Goal: Check status: Check status

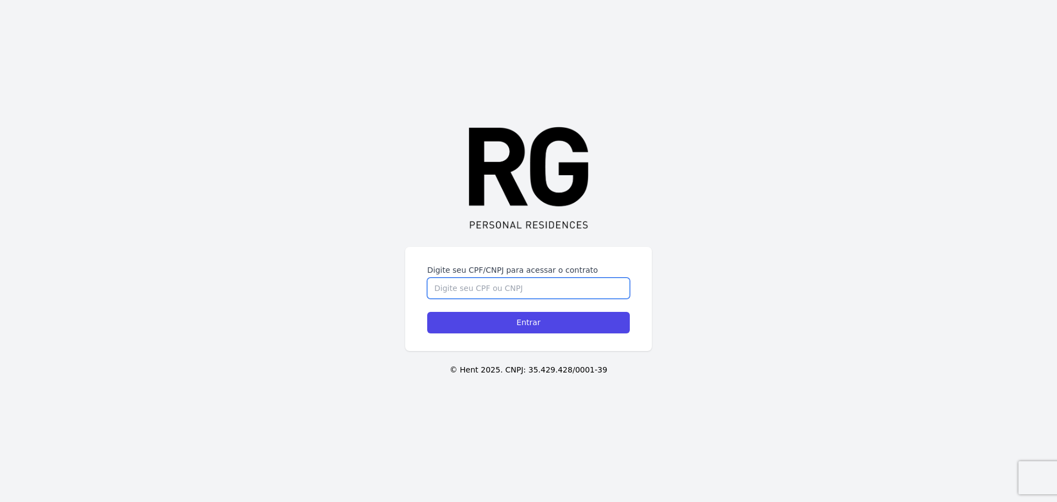
click at [526, 285] on input "Digite seu CPF/CNPJ para acessar o contrato" at bounding box center [528, 288] width 203 height 21
type input "05710451622"
click at [427, 312] on input "Entrar" at bounding box center [528, 322] width 203 height 21
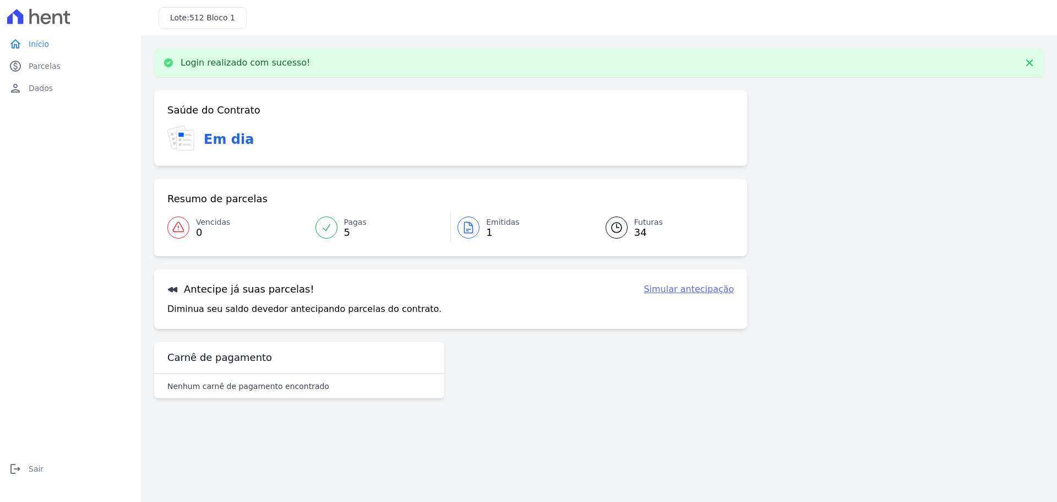
click at [480, 227] on link "Emitidas 1" at bounding box center [522, 227] width 142 height 31
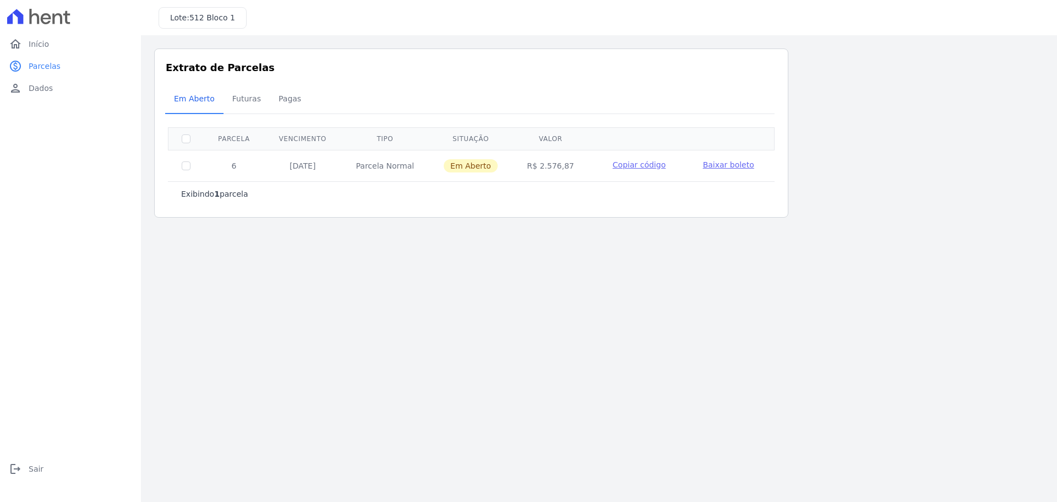
click at [717, 165] on span "Baixar boleto" at bounding box center [728, 164] width 51 height 9
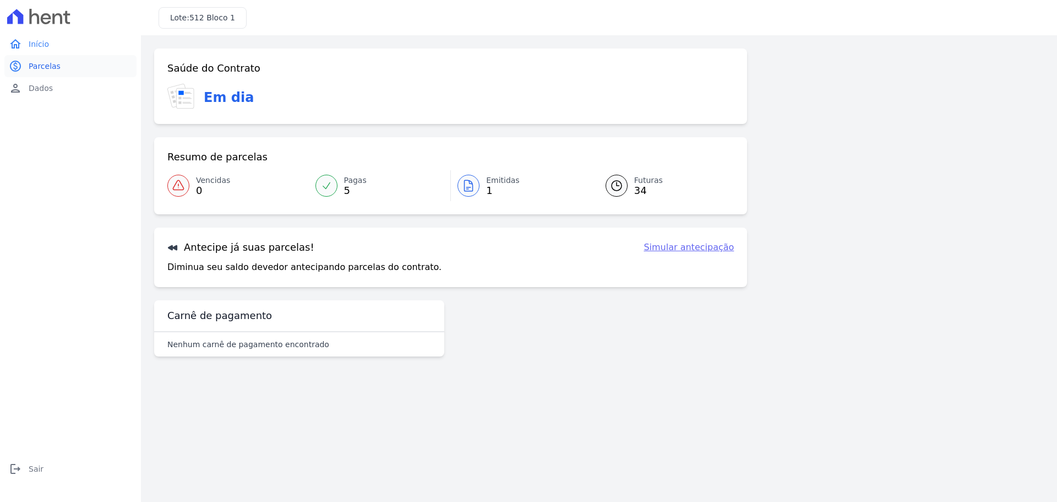
click at [41, 65] on span "Parcelas" at bounding box center [45, 66] width 32 height 11
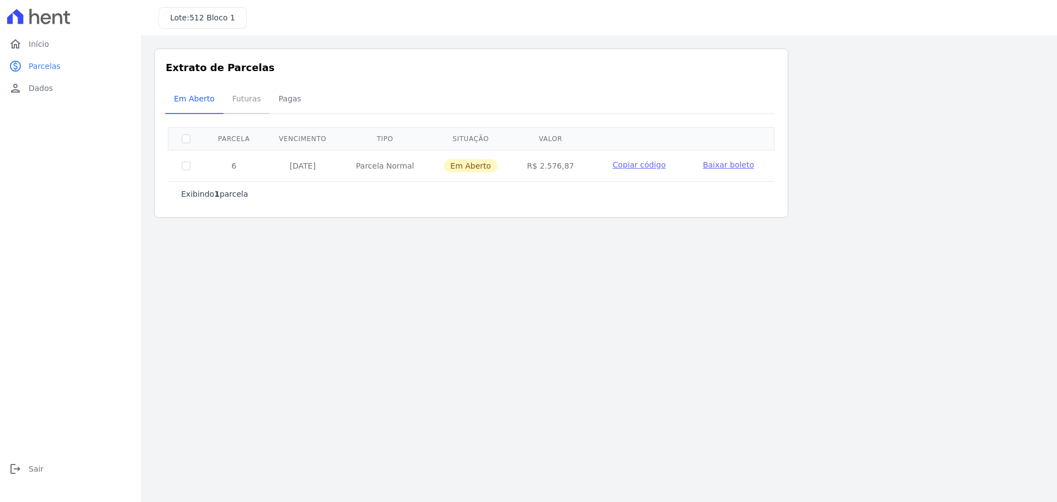
click at [247, 96] on span "Futuras" at bounding box center [247, 99] width 42 height 22
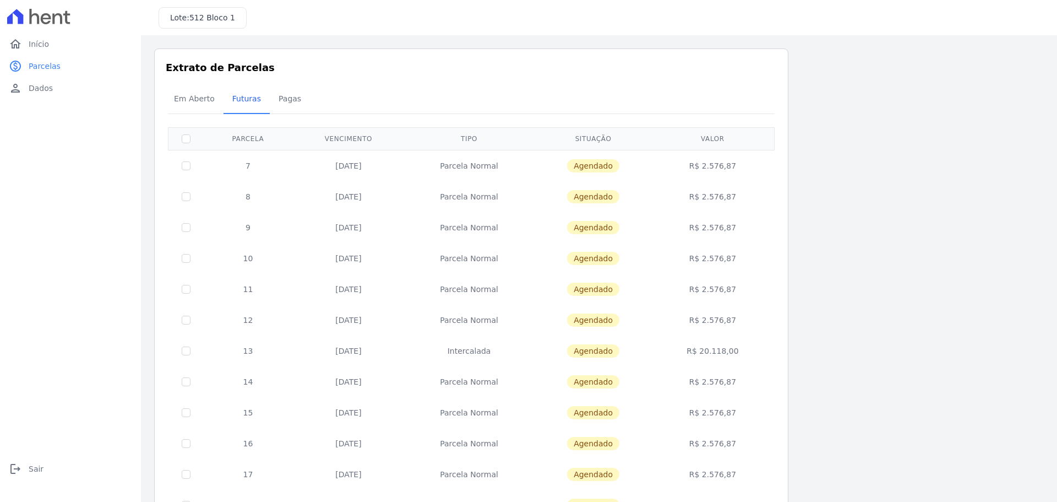
click at [868, 171] on div "Listagem de parcelas Baixar PDF Extrato de Parcelas Em [GEOGRAPHIC_DATA] Futura…" at bounding box center [599, 432] width 890 height 769
click at [191, 99] on span "Em Aberto" at bounding box center [194, 99] width 54 height 22
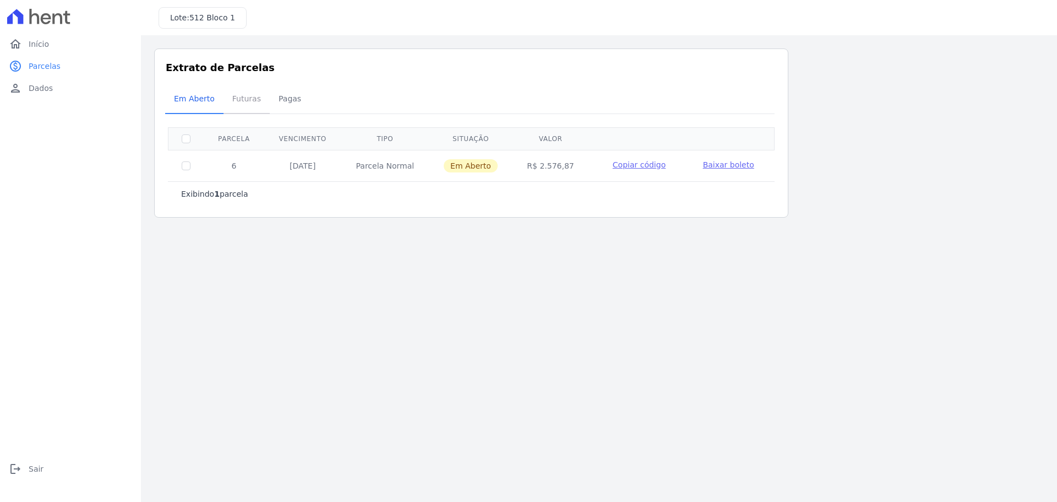
click at [243, 99] on span "Futuras" at bounding box center [247, 99] width 42 height 22
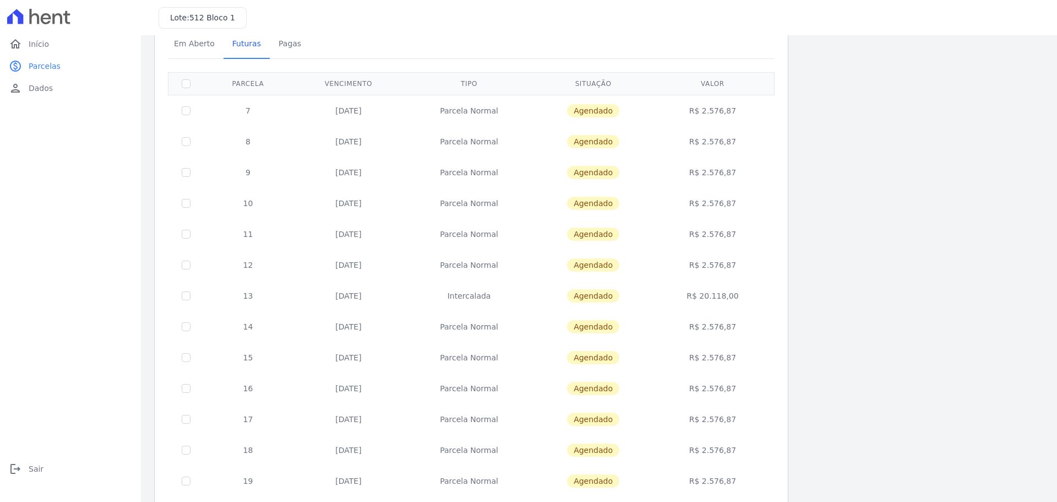
scroll to position [110, 0]
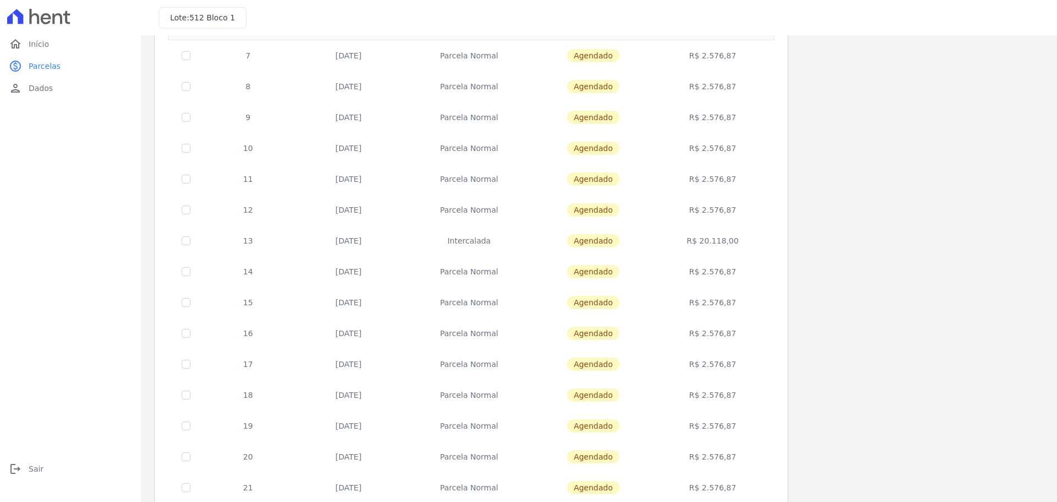
drag, startPoint x: 333, startPoint y: 241, endPoint x: 745, endPoint y: 245, distance: 411.9
click at [745, 245] on tr "13 [DATE] [GEOGRAPHIC_DATA] [GEOGRAPHIC_DATA] R$ 20.118,00" at bounding box center [472, 240] width 606 height 31
drag, startPoint x: 339, startPoint y: 210, endPoint x: 753, endPoint y: 240, distance: 414.6
click at [753, 240] on tbody "7 [DATE] [GEOGRAPHIC_DATA] [GEOGRAPHIC_DATA] R$ 2.576,87 8 [DATE] [GEOGRAPHIC_D…" at bounding box center [472, 348] width 606 height 617
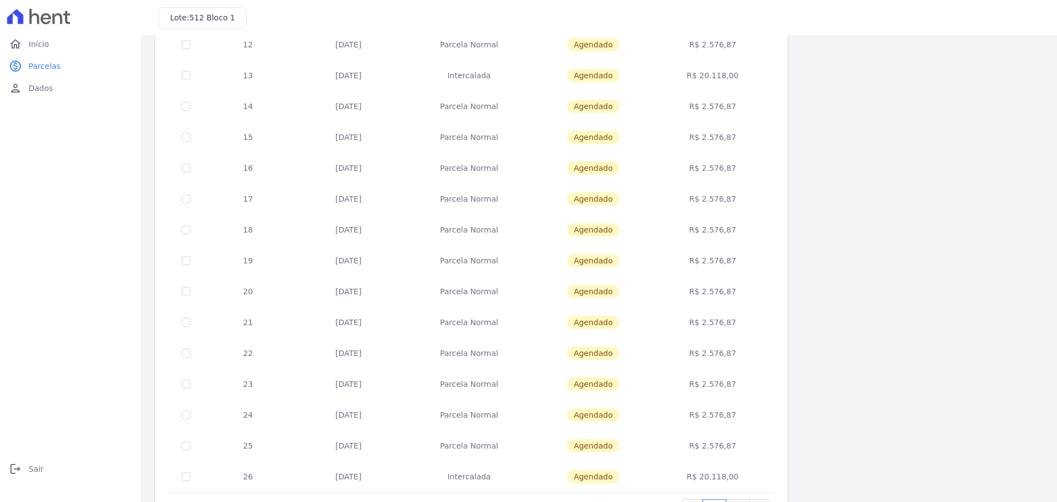
scroll to position [329, 0]
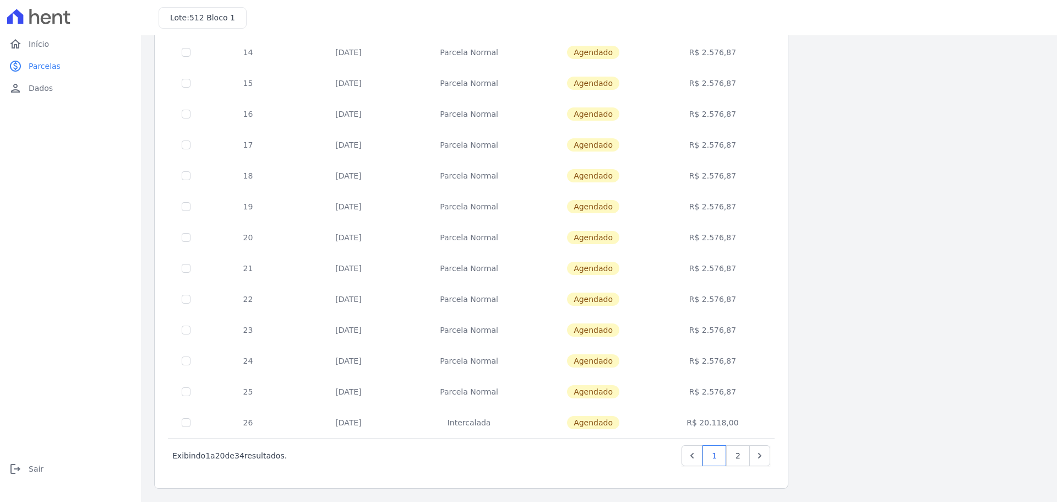
drag, startPoint x: 333, startPoint y: 389, endPoint x: 762, endPoint y: 422, distance: 430.9
click at [762, 422] on tbody "7 [DATE] [GEOGRAPHIC_DATA] [GEOGRAPHIC_DATA] R$ 2.576,87 8 [DATE] [GEOGRAPHIC_D…" at bounding box center [472, 128] width 606 height 617
click at [736, 454] on link "2" at bounding box center [738, 455] width 24 height 21
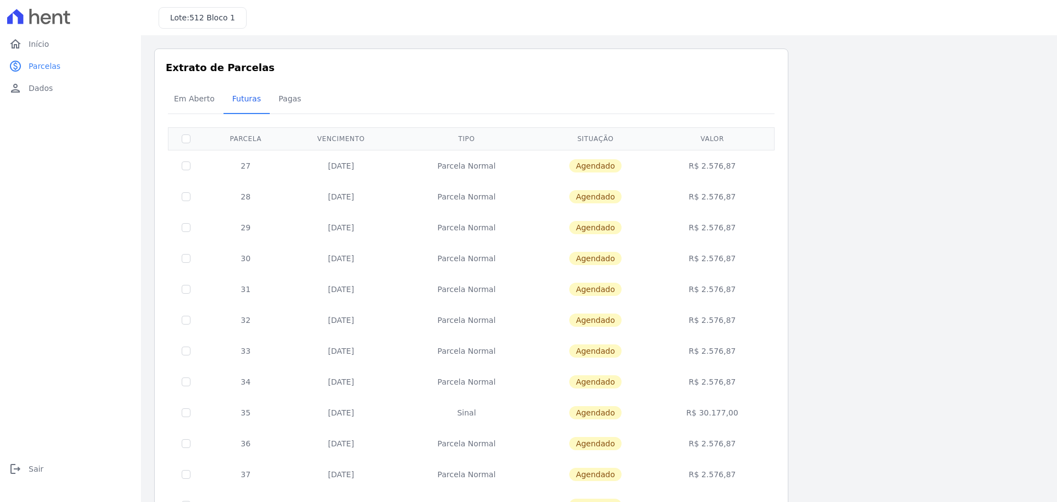
drag, startPoint x: 327, startPoint y: 412, endPoint x: 745, endPoint y: 415, distance: 418.0
click at [745, 415] on tr "35 [DATE] [GEOGRAPHIC_DATA] [GEOGRAPHIC_DATA] R$ 30.177,00" at bounding box center [472, 412] width 606 height 31
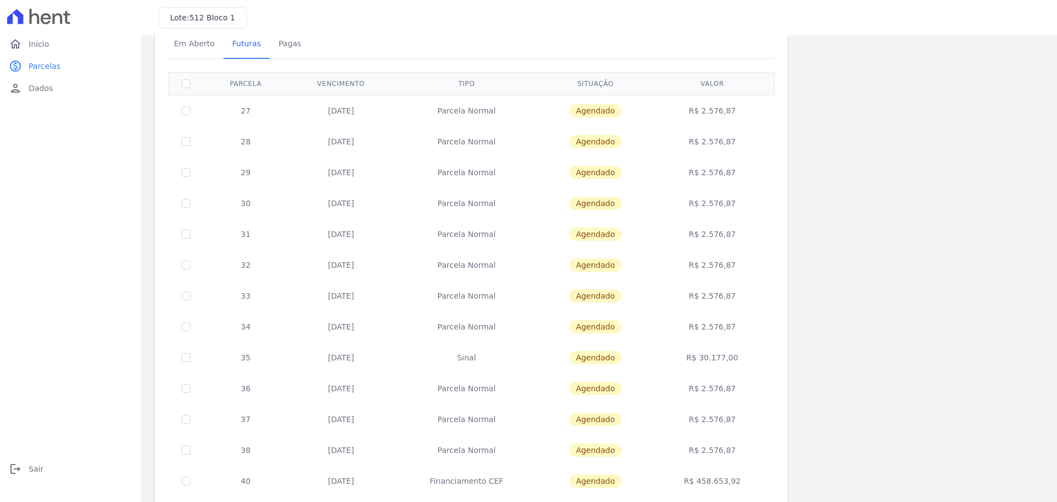
scroll to position [110, 0]
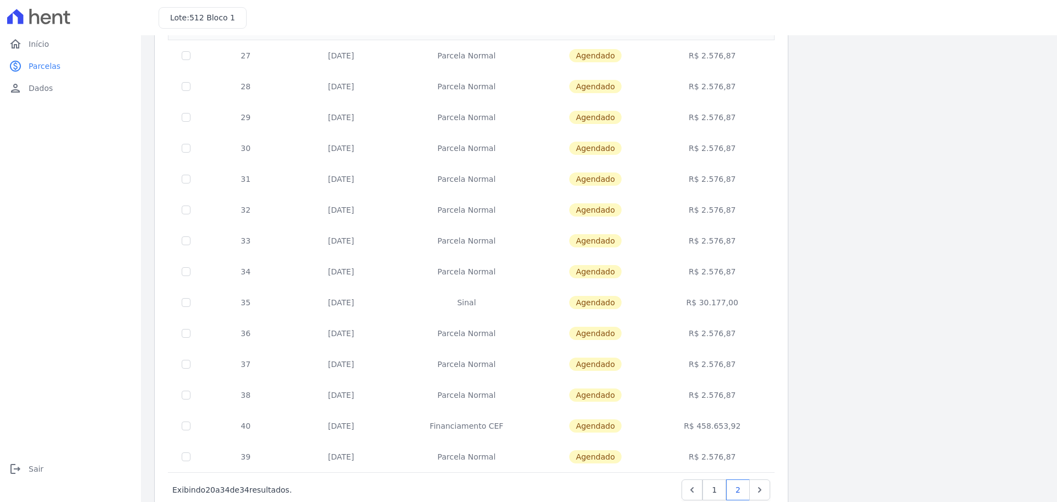
drag, startPoint x: 686, startPoint y: 425, endPoint x: 756, endPoint y: 431, distance: 70.2
click at [756, 431] on td "R$ 458.653,92" at bounding box center [713, 425] width 120 height 31
drag, startPoint x: 458, startPoint y: 305, endPoint x: 524, endPoint y: 305, distance: 66.1
click at [524, 305] on td "Sinal" at bounding box center [466, 302] width 144 height 31
drag, startPoint x: 442, startPoint y: 426, endPoint x: 522, endPoint y: 422, distance: 79.9
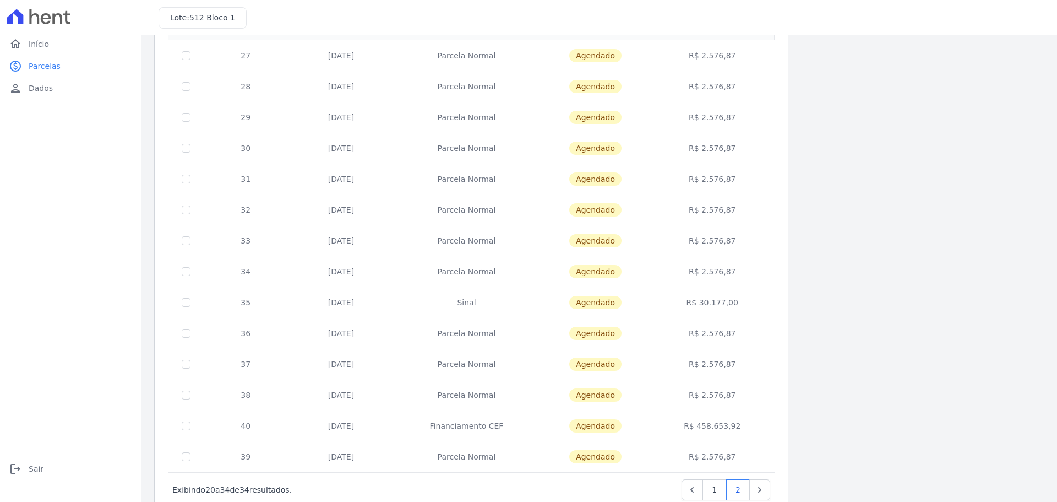
click at [522, 422] on td "Financiamento CEF" at bounding box center [466, 425] width 144 height 31
drag, startPoint x: 460, startPoint y: 303, endPoint x: 485, endPoint y: 303, distance: 25.3
click at [485, 303] on td "Sinal" at bounding box center [466, 302] width 144 height 31
drag, startPoint x: 326, startPoint y: 303, endPoint x: 370, endPoint y: 303, distance: 44.1
click at [370, 303] on td "[DATE]" at bounding box center [341, 302] width 107 height 31
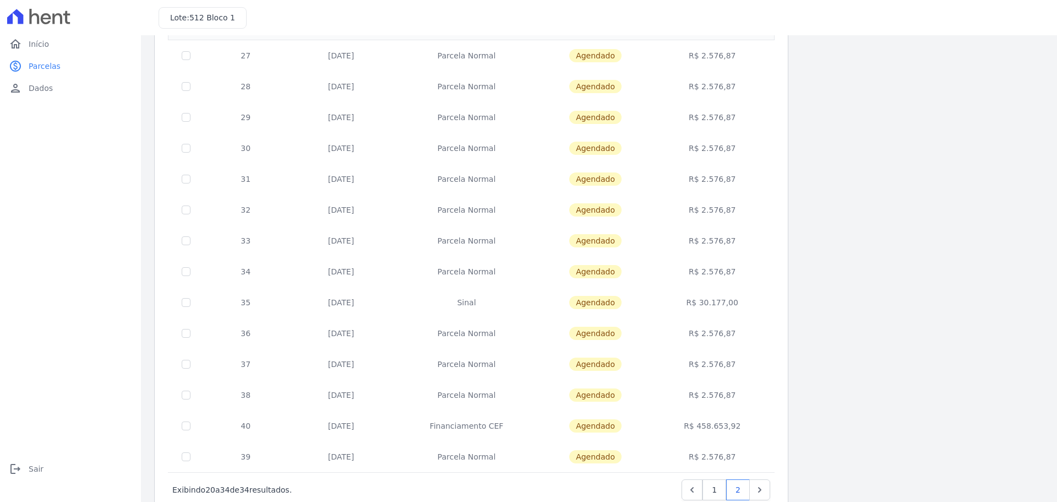
scroll to position [144, 0]
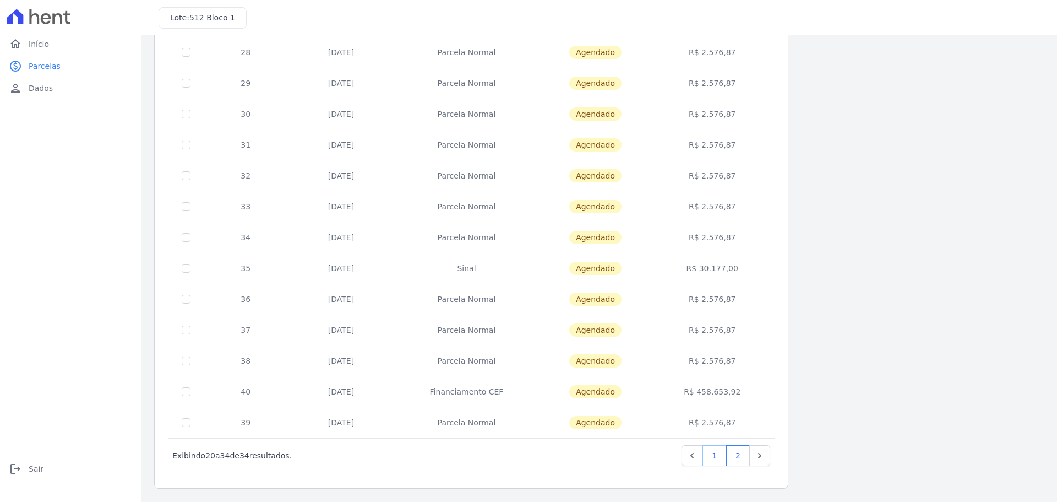
click at [715, 458] on link "1" at bounding box center [715, 455] width 24 height 21
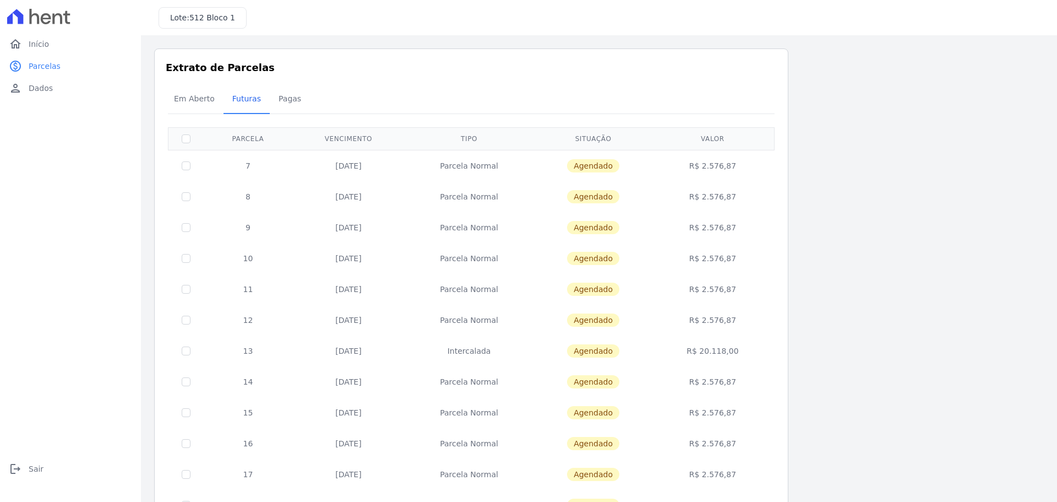
drag, startPoint x: 724, startPoint y: 464, endPoint x: 724, endPoint y: 449, distance: 14.9
drag, startPoint x: 724, startPoint y: 449, endPoint x: 1005, endPoint y: 398, distance: 285.4
click at [1003, 399] on div "Listagem de parcelas Baixar PDF Extrato de Parcelas Em [GEOGRAPHIC_DATA] Futura…" at bounding box center [599, 432] width 890 height 769
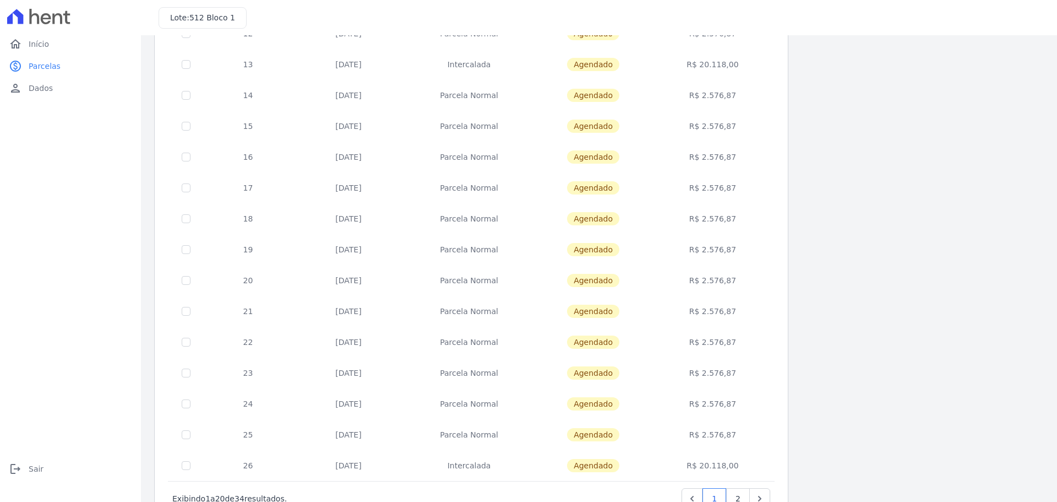
scroll to position [308, 0]
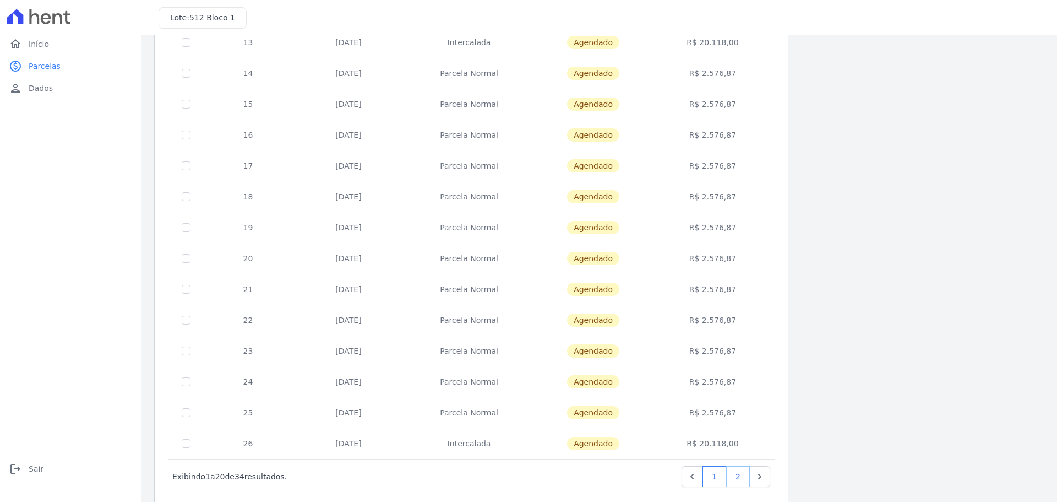
click at [736, 479] on link "2" at bounding box center [738, 476] width 24 height 21
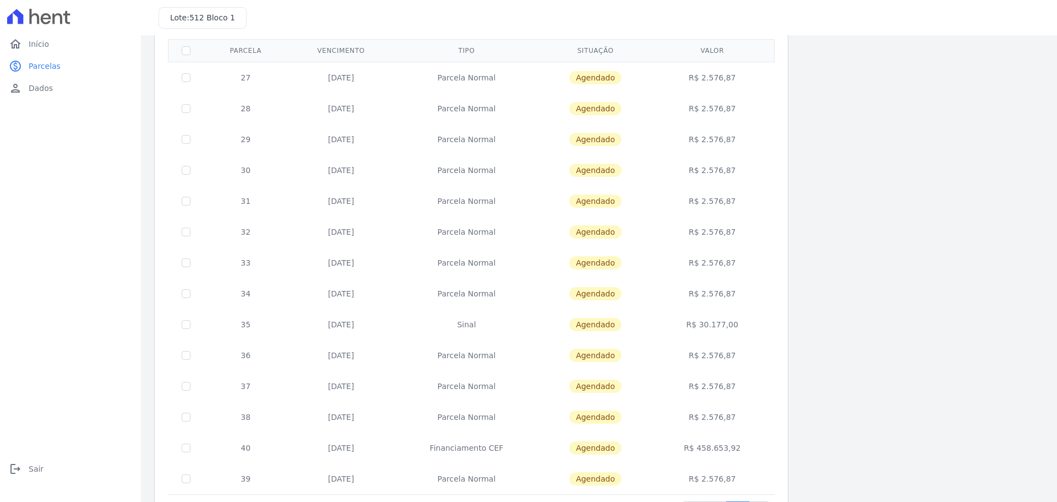
scroll to position [110, 0]
